Goal: Task Accomplishment & Management: Complete application form

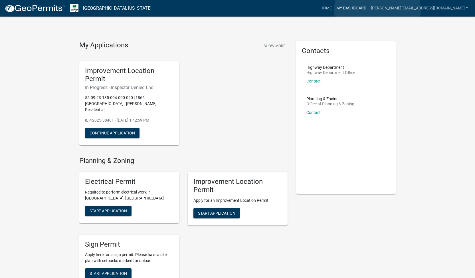
click at [369, 9] on link "My Dashboard" at bounding box center [351, 8] width 35 height 11
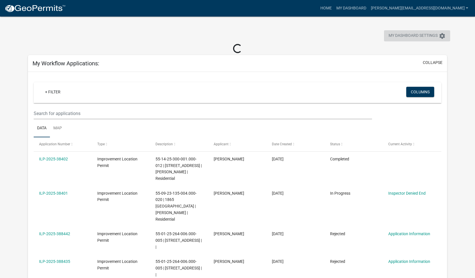
click at [402, 34] on span "My Dashboard Settings" at bounding box center [413, 36] width 49 height 7
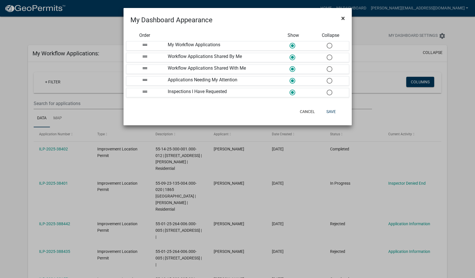
click at [344, 17] on span "×" at bounding box center [343, 18] width 4 height 8
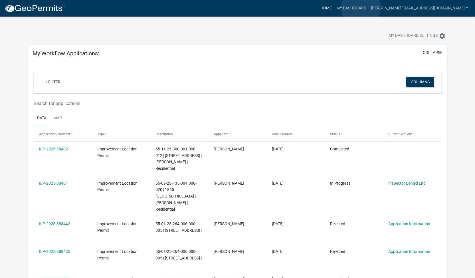
click at [334, 8] on link "Home" at bounding box center [326, 8] width 16 height 11
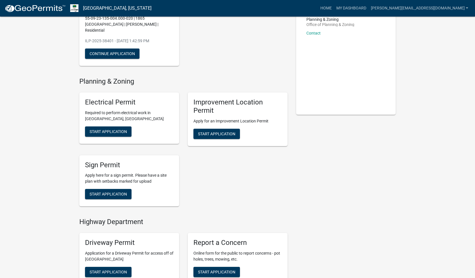
scroll to position [58, 0]
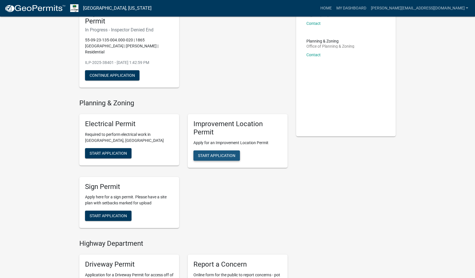
click at [213, 153] on span "Start Application" at bounding box center [216, 155] width 37 height 5
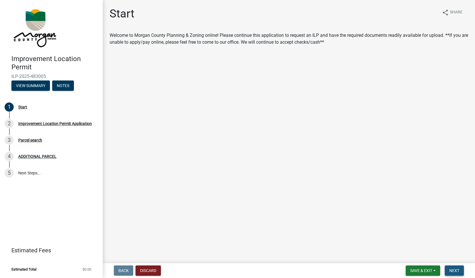
click at [452, 271] on span "Next" at bounding box center [455, 270] width 10 height 5
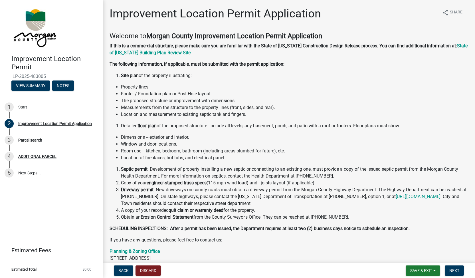
scroll to position [53, 0]
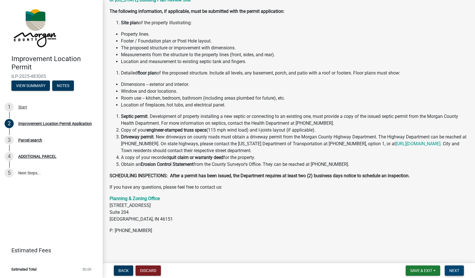
click at [455, 267] on button "Next" at bounding box center [454, 270] width 19 height 10
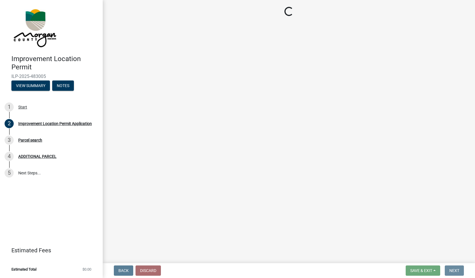
scroll to position [0, 0]
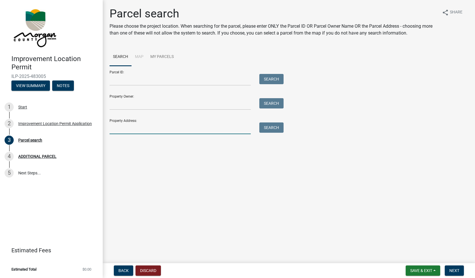
click at [128, 124] on input "Property Address:" at bounding box center [180, 128] width 141 height 12
paste input "[STREET_ADDRESS]"
click at [268, 127] on button "Search" at bounding box center [271, 127] width 24 height 10
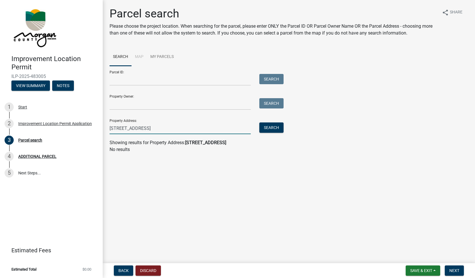
click at [145, 132] on input "[STREET_ADDRESS]" at bounding box center [180, 128] width 141 height 12
click at [272, 125] on button "Search" at bounding box center [271, 127] width 24 height 10
click at [271, 127] on button "Search" at bounding box center [271, 127] width 24 height 10
click at [147, 132] on input "2611 [PERSON_NAME]" at bounding box center [180, 128] width 141 height 12
click at [135, 128] on input "2611 [GEOGRAPHIC_DATA]" at bounding box center [180, 128] width 141 height 12
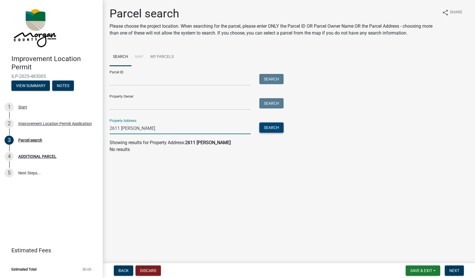
type input "2611 [PERSON_NAME]"
click at [280, 130] on button "Search" at bounding box center [271, 127] width 24 height 10
